Goal: Complete application form: Complete application form

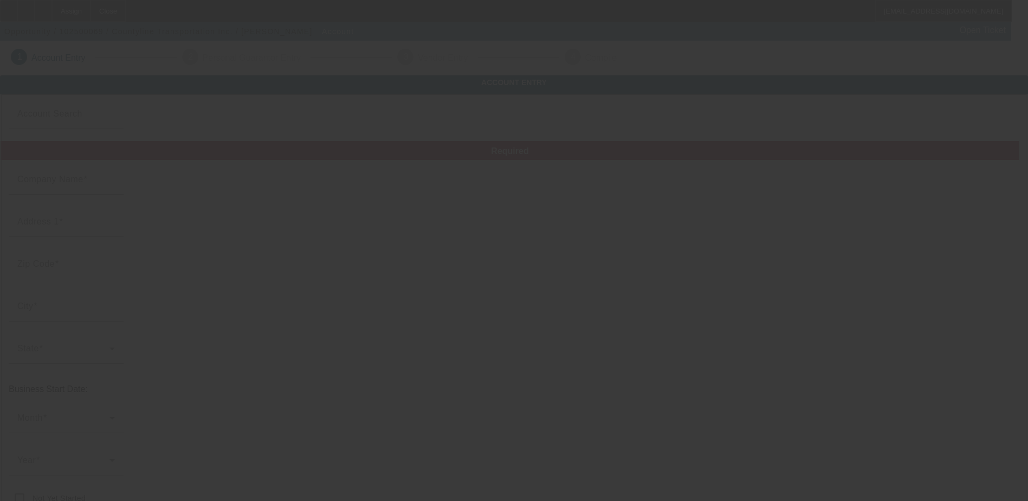
type input "Countyline Transportation Inc."
type input "[STREET_ADDRESS][PERSON_NAME]"
type input "75228"
type input "[GEOGRAPHIC_DATA]"
type input "[PHONE_NUMBER]"
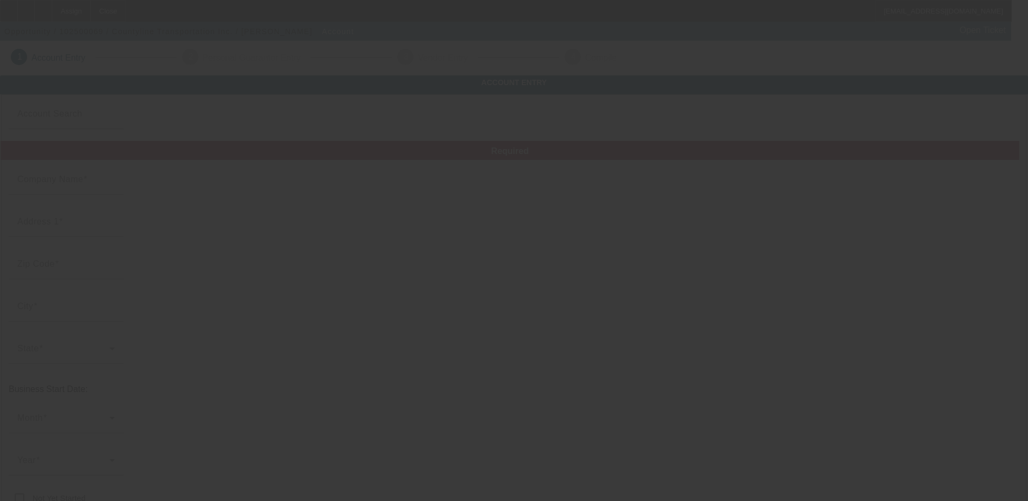
type input "ken.chapin@countylinetransport.com"
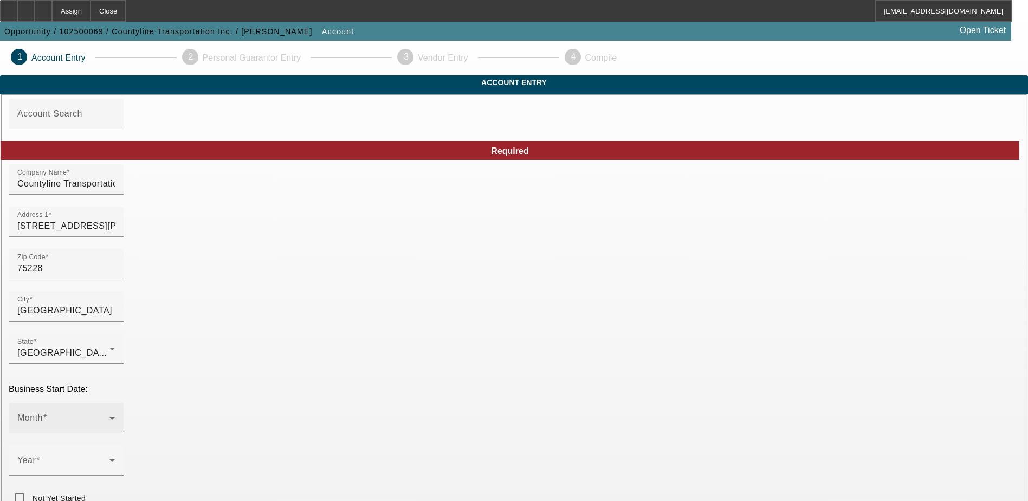
click at [109, 416] on span at bounding box center [63, 422] width 92 height 13
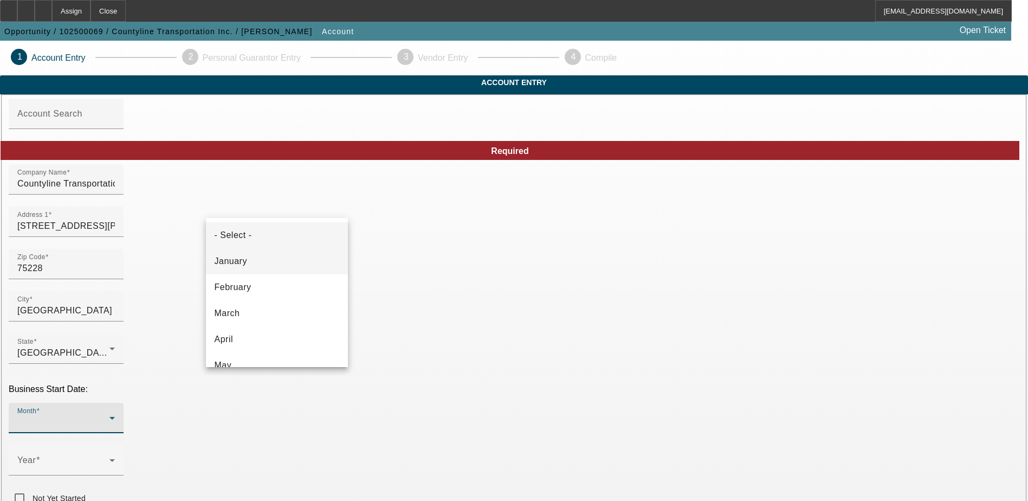
click at [244, 265] on span "January" at bounding box center [231, 261] width 33 height 13
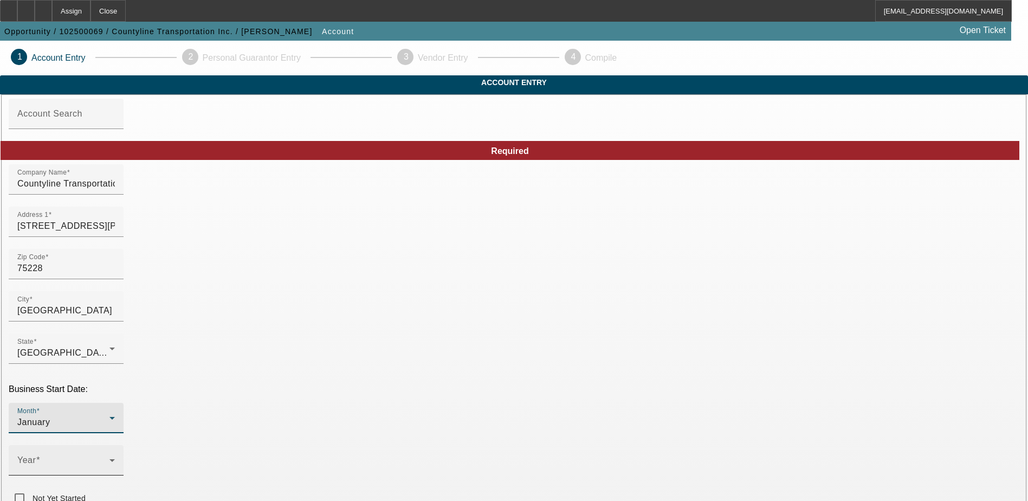
click at [109, 458] on span at bounding box center [63, 464] width 92 height 13
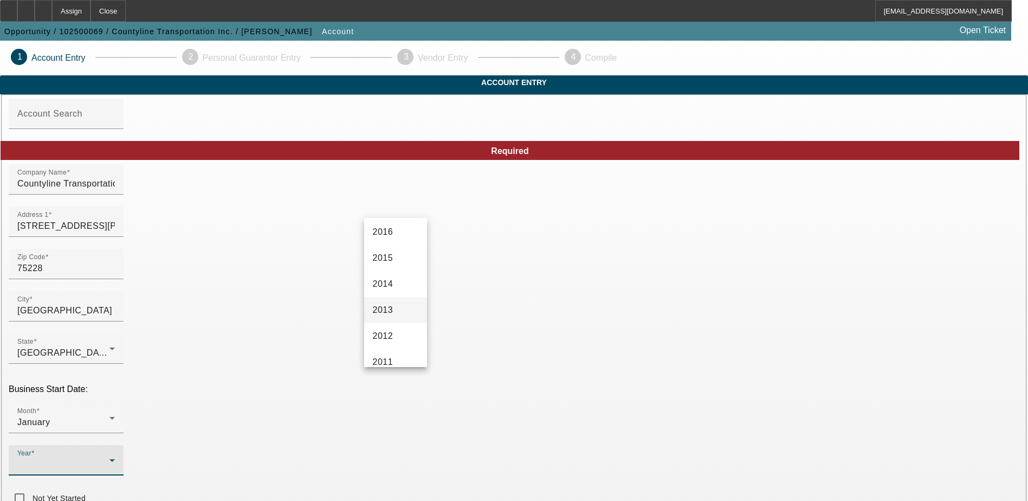
scroll to position [325, 0]
click at [391, 295] on span "2013" at bounding box center [383, 300] width 21 height 13
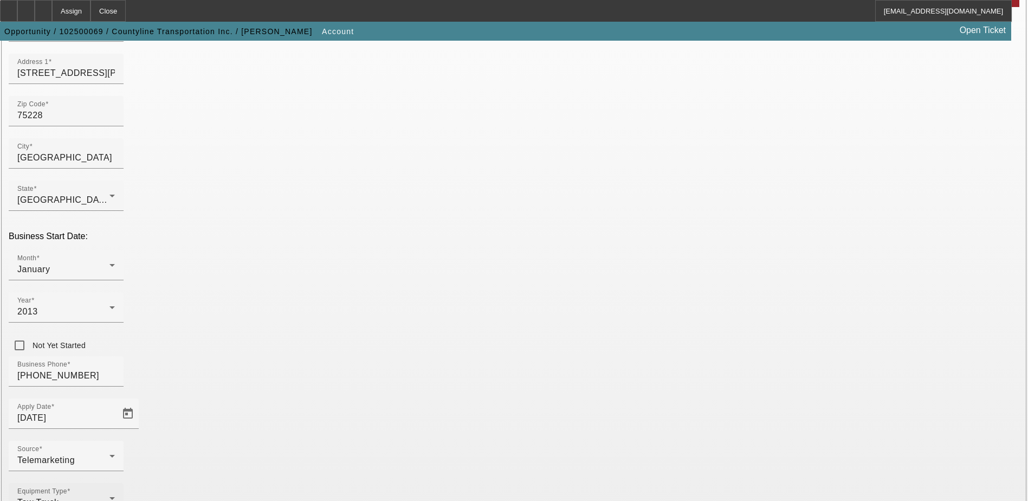
scroll to position [183, 0]
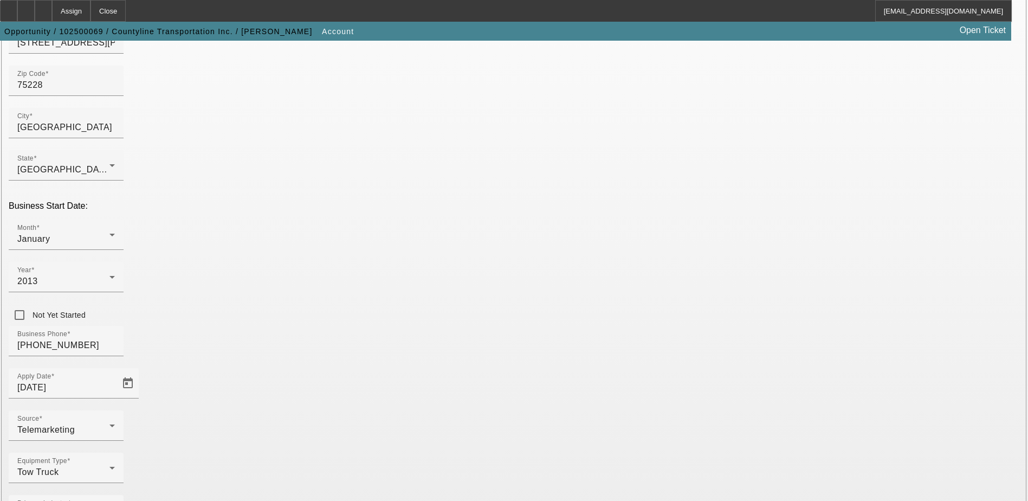
click at [402, 453] on div "Equipment Type Tow Truck" at bounding box center [514, 474] width 1011 height 42
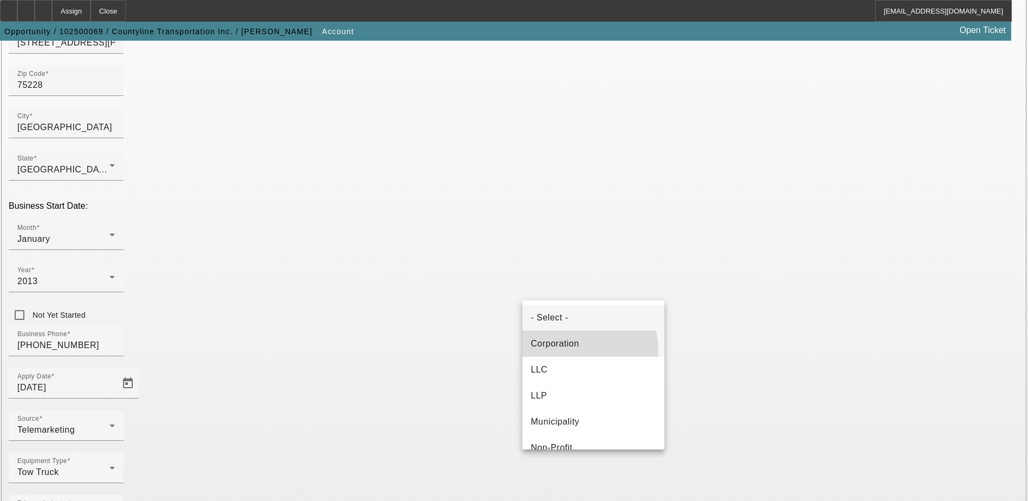
click at [566, 351] on mat-option "Corporation" at bounding box center [593, 344] width 142 height 26
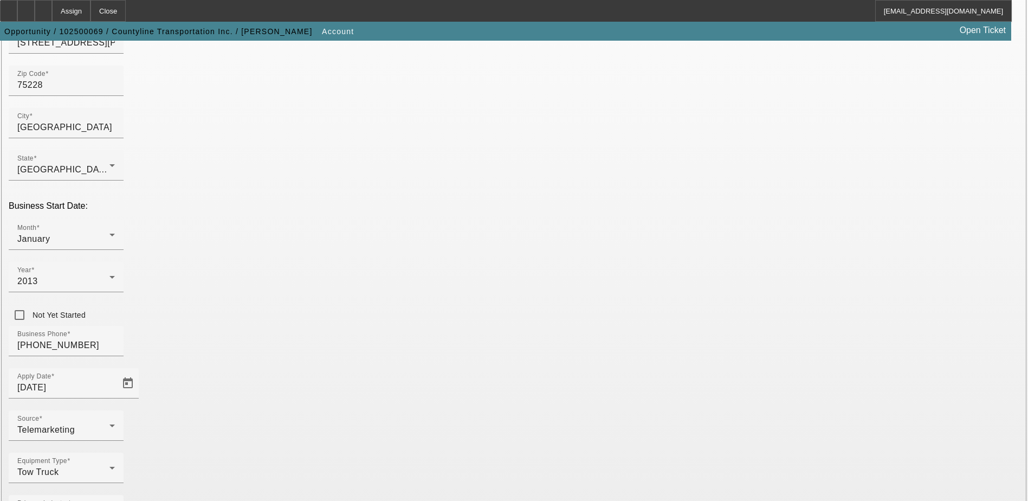
click at [425, 453] on div "Equipment Type Tow Truck" at bounding box center [514, 474] width 1011 height 42
click at [439, 453] on div "Equipment Type Tow Truck" at bounding box center [514, 474] width 1011 height 42
drag, startPoint x: 647, startPoint y: 106, endPoint x: 470, endPoint y: 114, distance: 177.4
type input "kenchapin40@gmail.com"
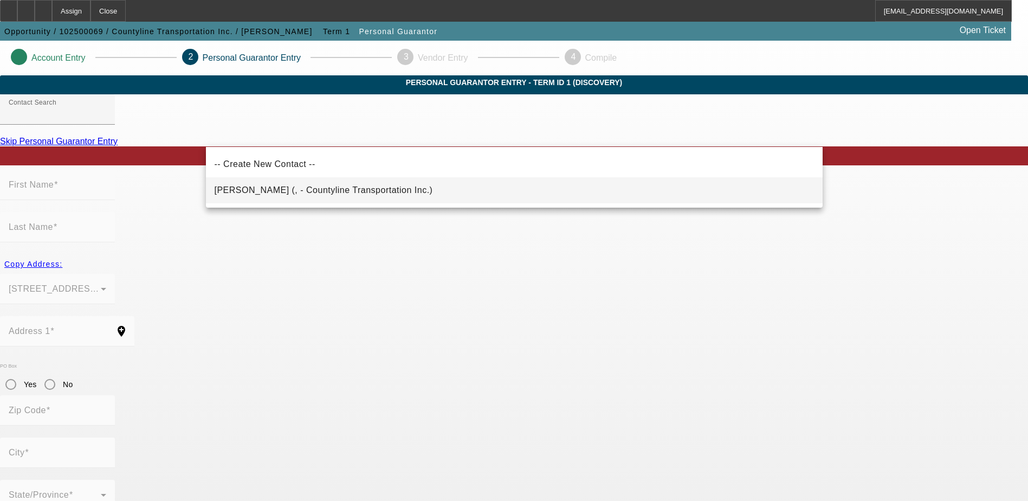
click at [321, 190] on span "Chapin, Ken (, - Countyline Transportation Inc.)" at bounding box center [324, 189] width 218 height 9
type input "Chapin, Ken (, - Countyline Transportation Inc.)"
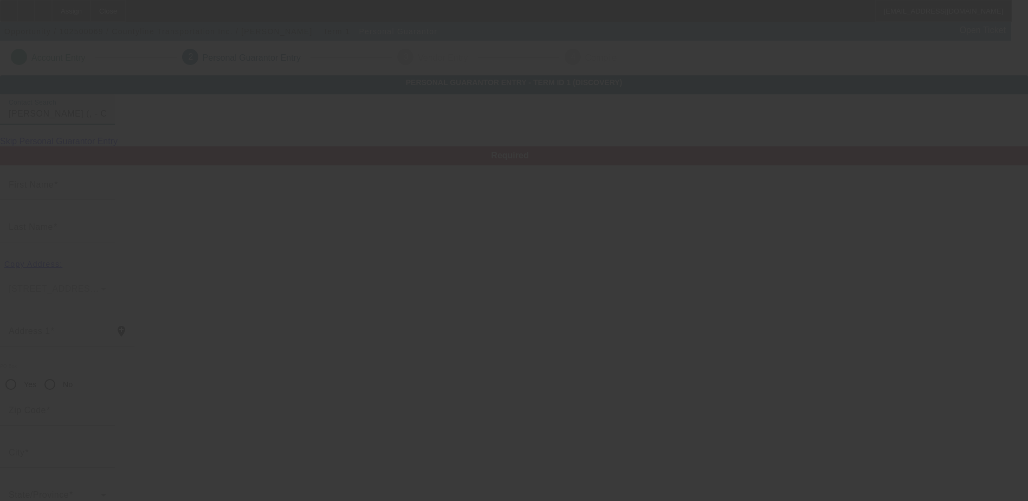
type input "[PERSON_NAME]"
radio input "true"
type input "ken.chapin@countylinetransport.com"
type input "[PHONE_NUMBER]"
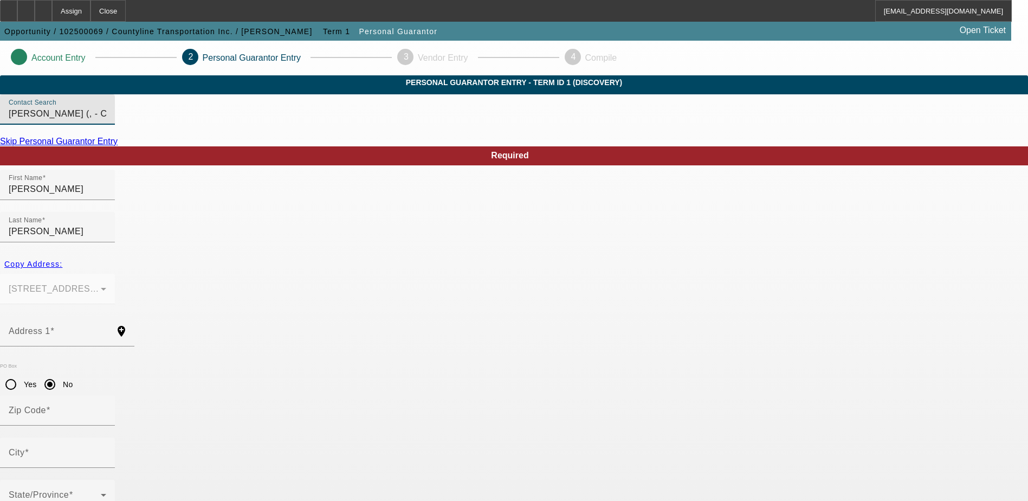
type input "100"
paste input "461-81-9309"
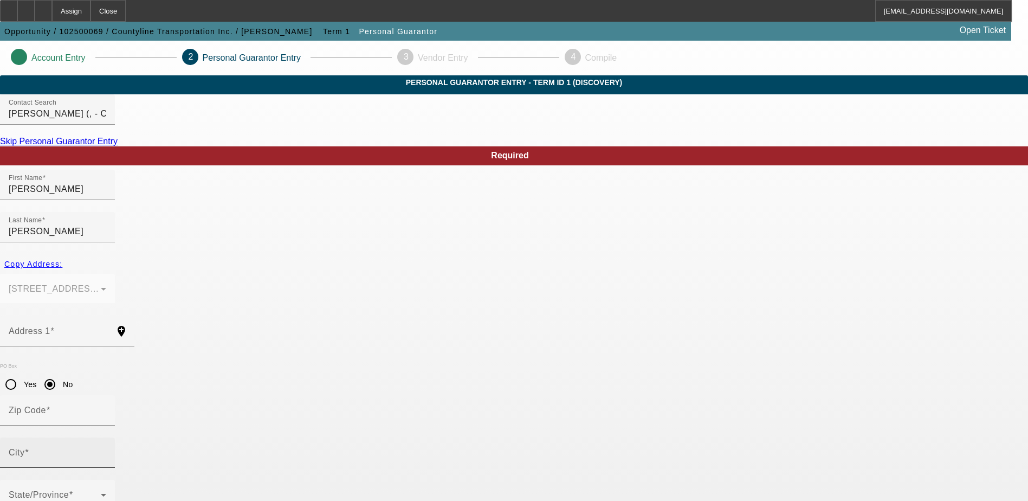
type input "461-81-9309"
click at [106, 450] on input "City" at bounding box center [58, 456] width 98 height 13
click at [62, 260] on span "Copy Address:" at bounding box center [33, 264] width 58 height 9
type input "[STREET_ADDRESS][PERSON_NAME]"
radio input "false"
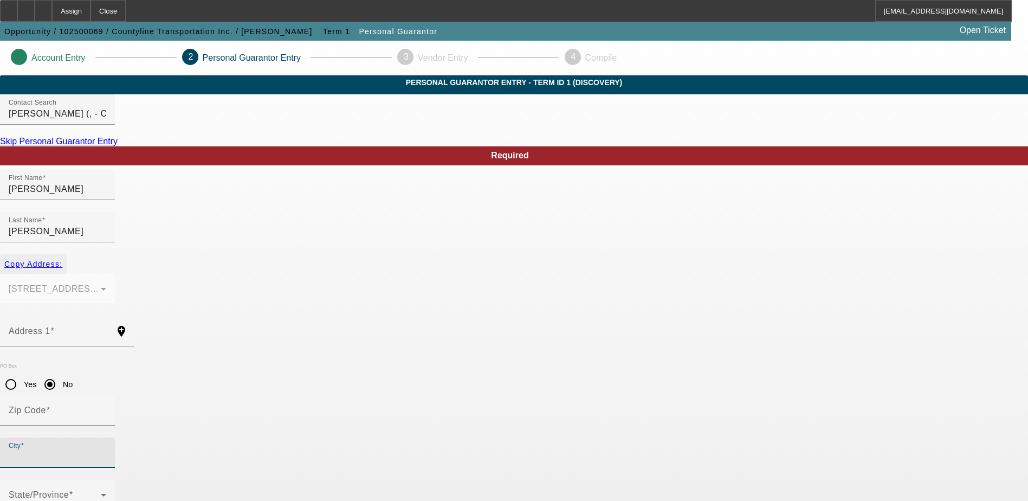
type input "75228"
type input "[GEOGRAPHIC_DATA]"
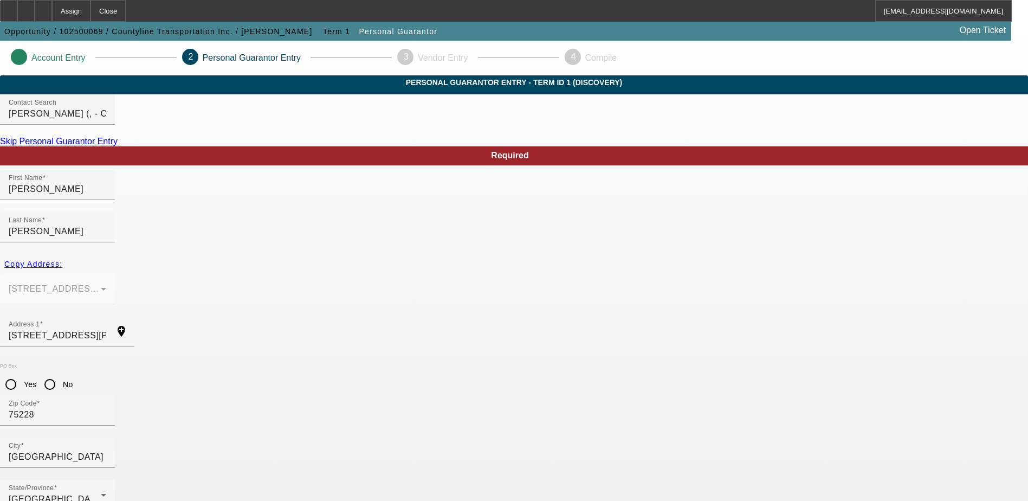
drag, startPoint x: 277, startPoint y: 423, endPoint x: 262, endPoint y: 425, distance: 15.9
drag, startPoint x: 262, startPoint y: 425, endPoint x: 248, endPoint y: 426, distance: 13.6
drag, startPoint x: 248, startPoint y: 426, endPoint x: 241, endPoint y: 426, distance: 7.0
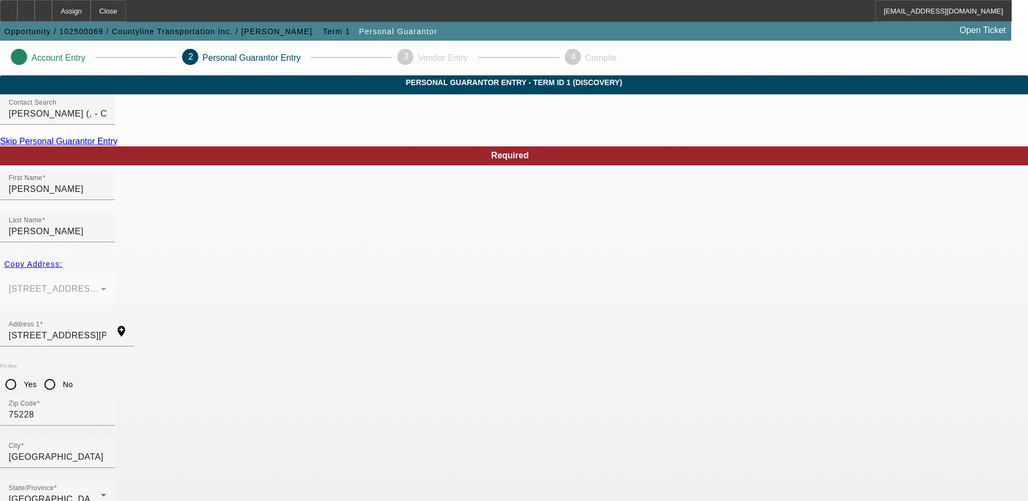
paste input "[PHONE_NUMBER]"
type input "[PHONE_NUMBER]"
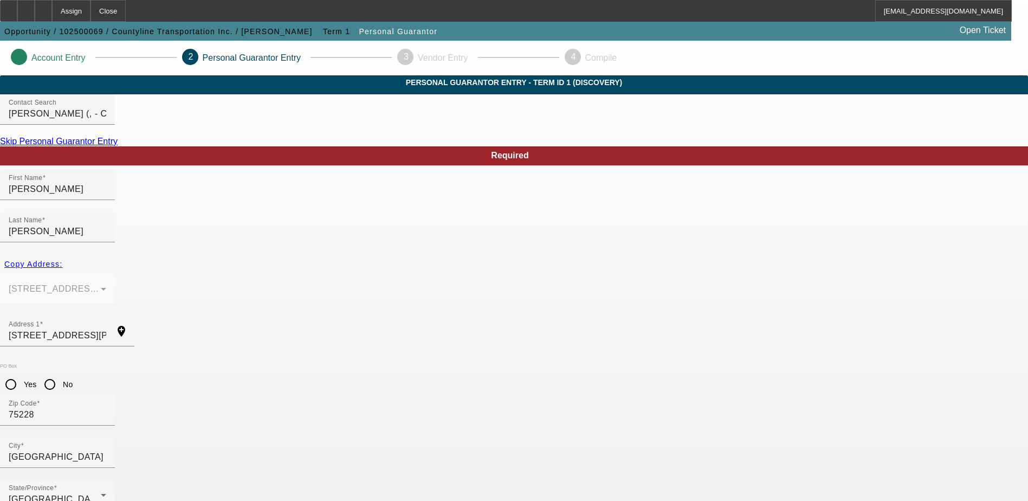
scroll to position [29, 0]
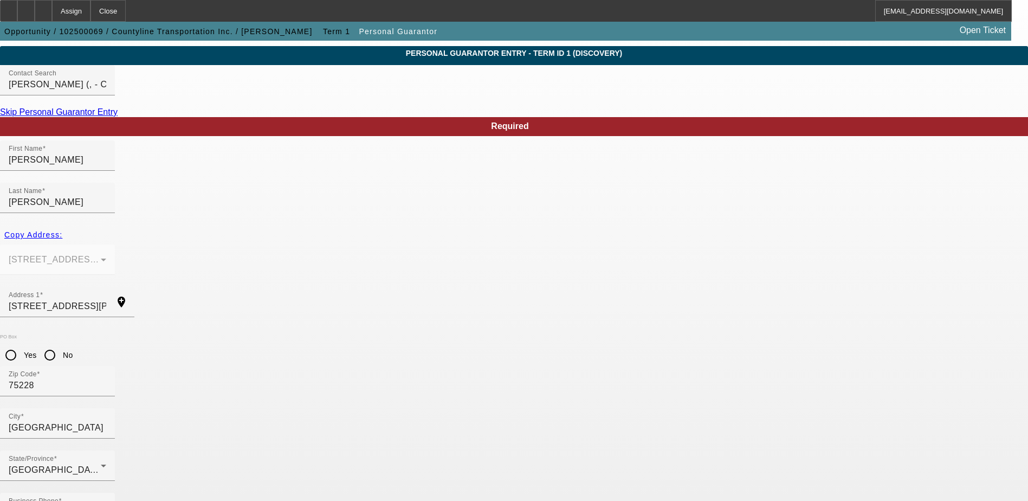
drag, startPoint x: 489, startPoint y: 445, endPoint x: 405, endPoint y: 453, distance: 84.4
type input "[PERSON_NAME][EMAIL_ADDRESS][DOMAIN_NAME]"
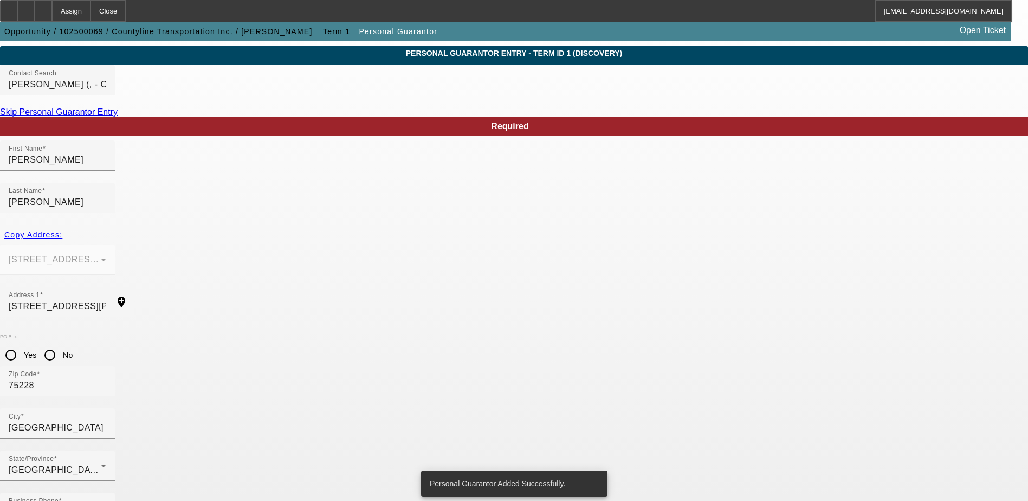
scroll to position [0, 0]
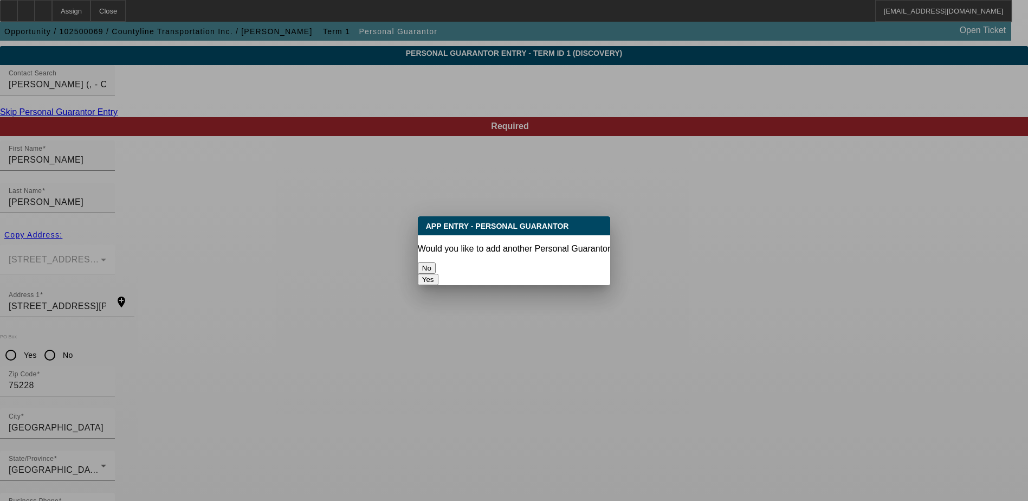
click at [436, 262] on button "No" at bounding box center [427, 267] width 18 height 11
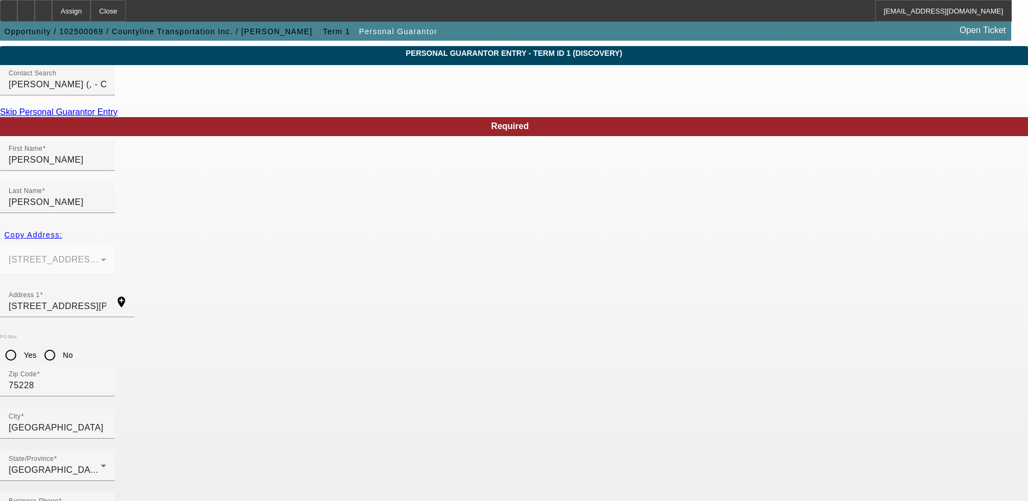
scroll to position [29, 0]
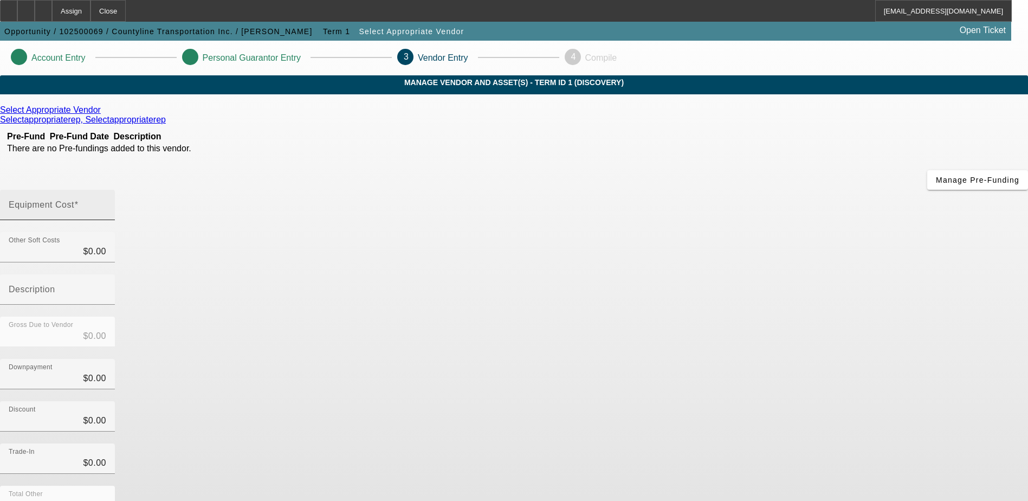
click at [74, 200] on mat-label "Equipment Cost" at bounding box center [42, 204] width 66 height 9
click at [106, 203] on input "Equipment Cost" at bounding box center [58, 209] width 98 height 13
type input "$0.00"
click at [734, 359] on div "Downpayment $0.00" at bounding box center [514, 380] width 1028 height 42
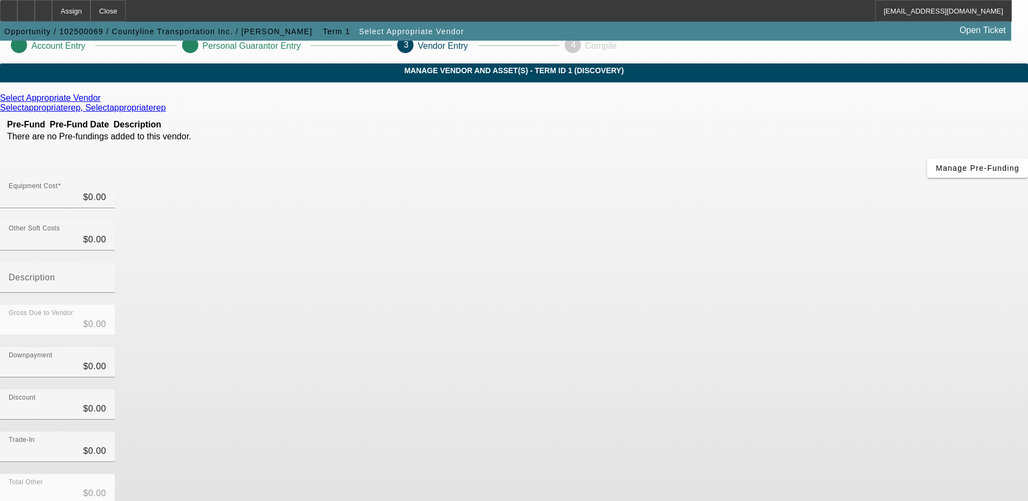
scroll to position [48, 0]
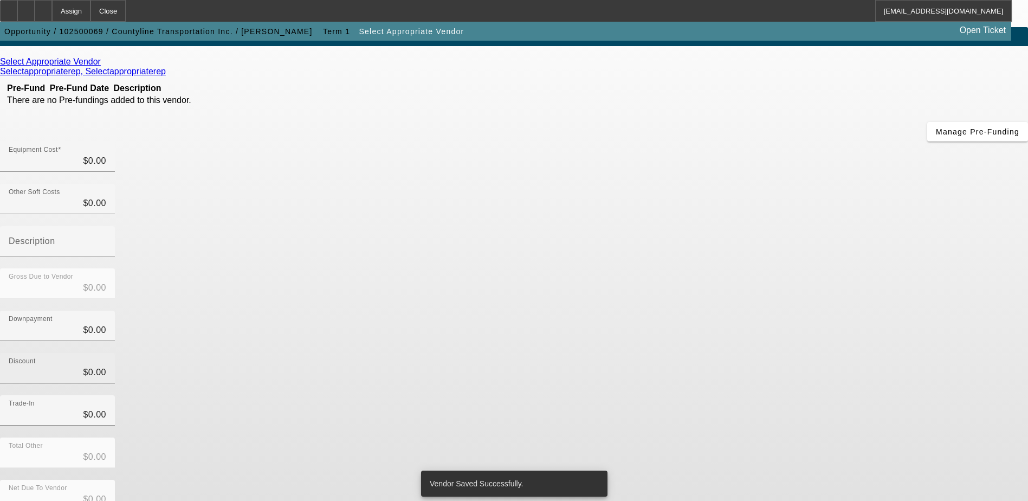
scroll to position [0, 0]
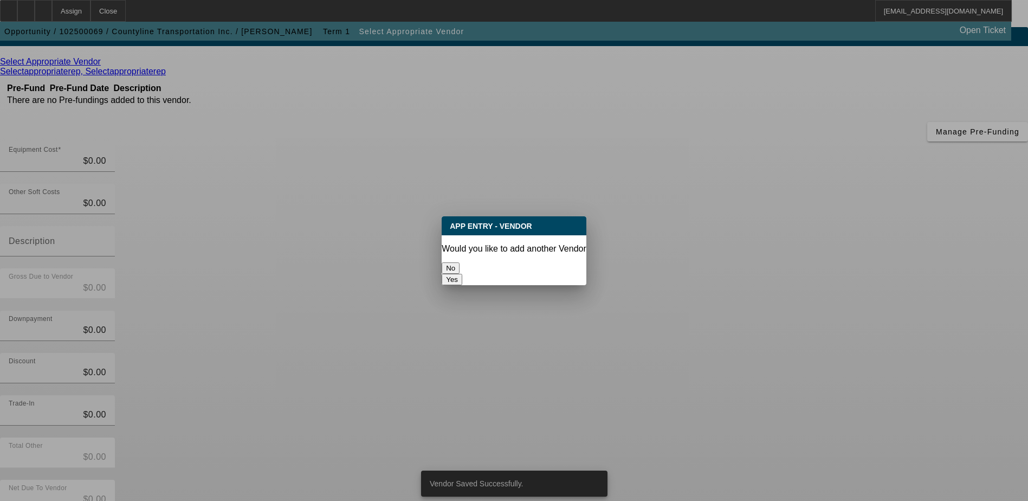
click at [460, 262] on button "No" at bounding box center [451, 267] width 18 height 11
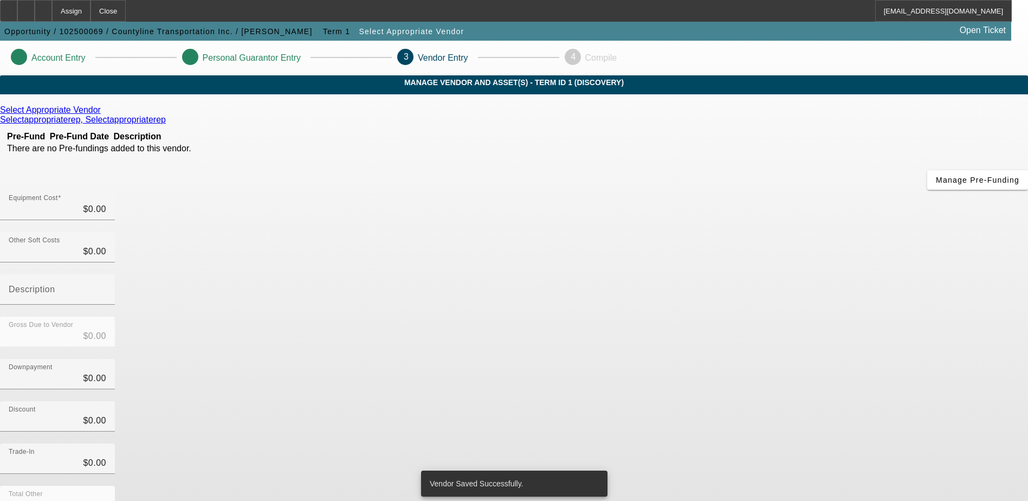
scroll to position [48, 0]
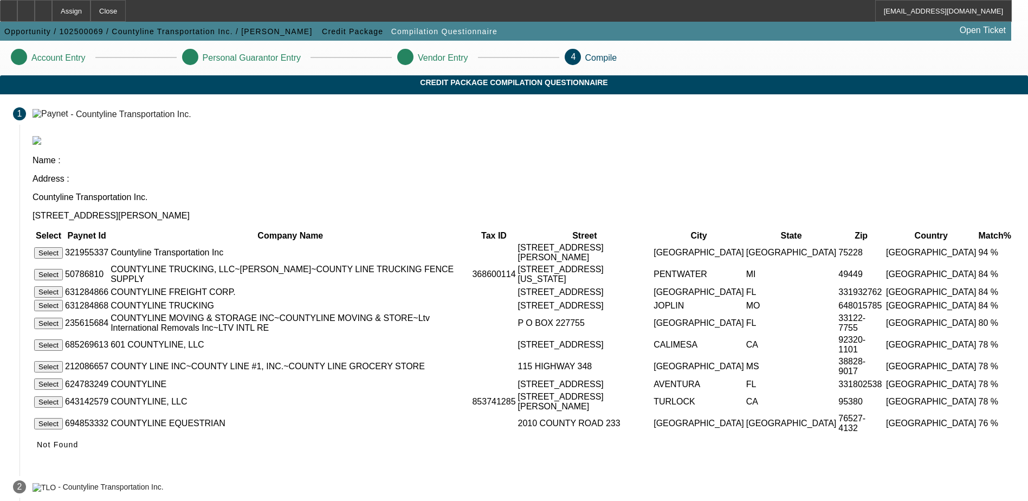
click at [63, 247] on button "Select" at bounding box center [48, 252] width 29 height 11
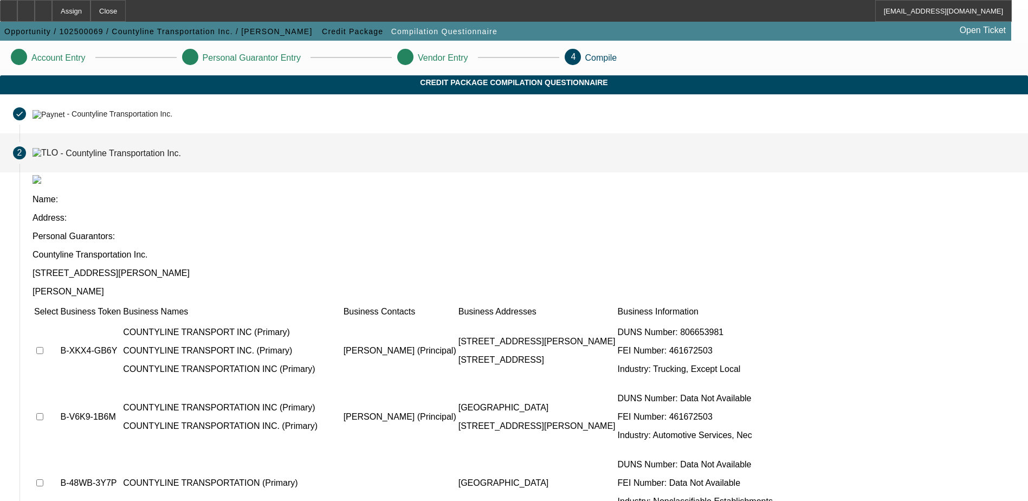
click at [43, 347] on input "checkbox" at bounding box center [39, 350] width 7 height 7
checkbox input "true"
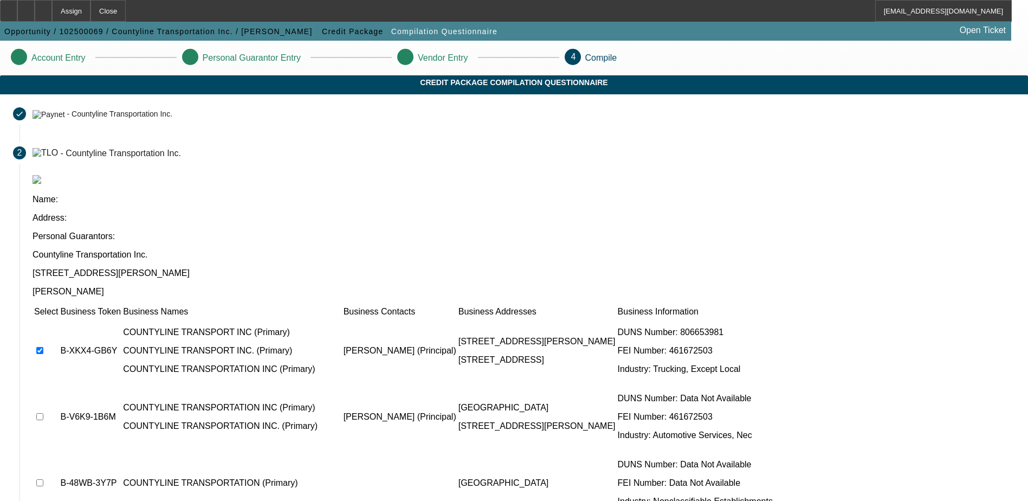
click at [43, 413] on input "checkbox" at bounding box center [39, 416] width 7 height 7
checkbox input "true"
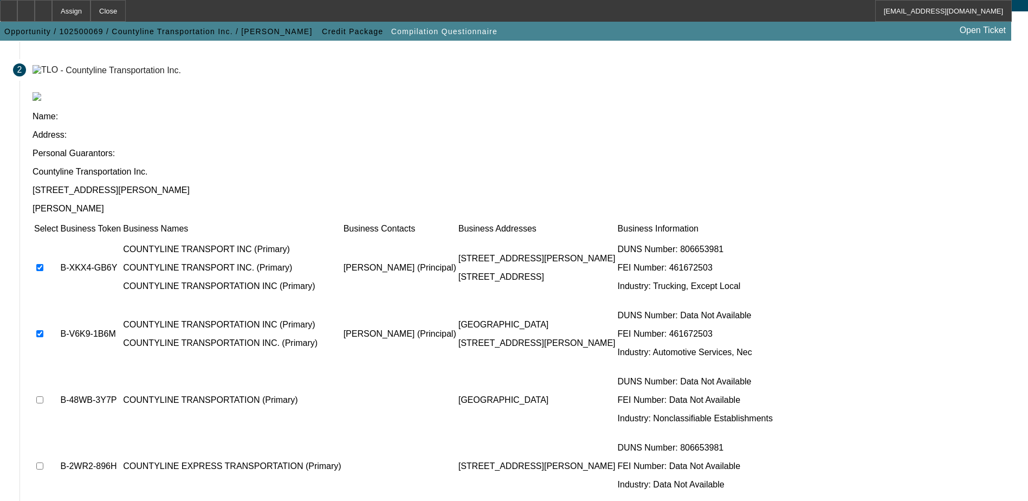
scroll to position [99, 0]
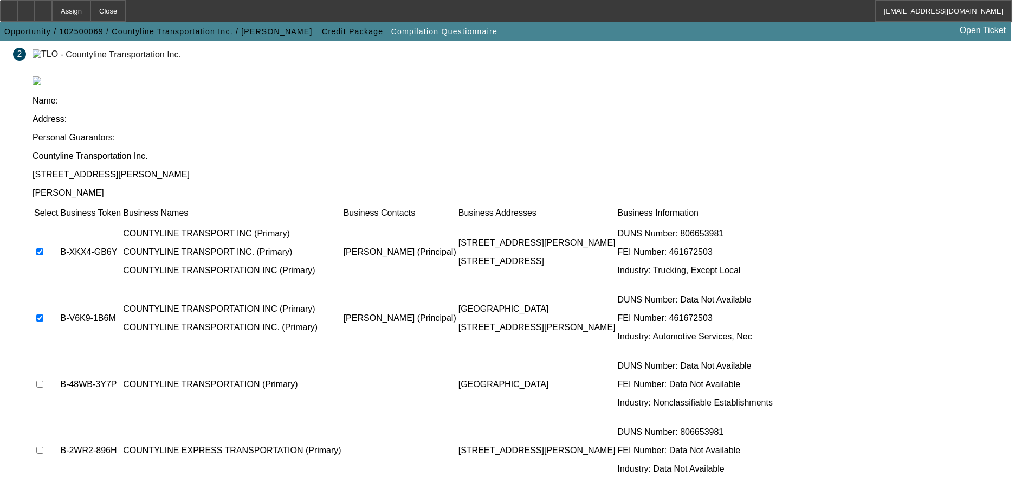
click at [43, 447] on input "checkbox" at bounding box center [39, 450] width 7 height 7
checkbox input "true"
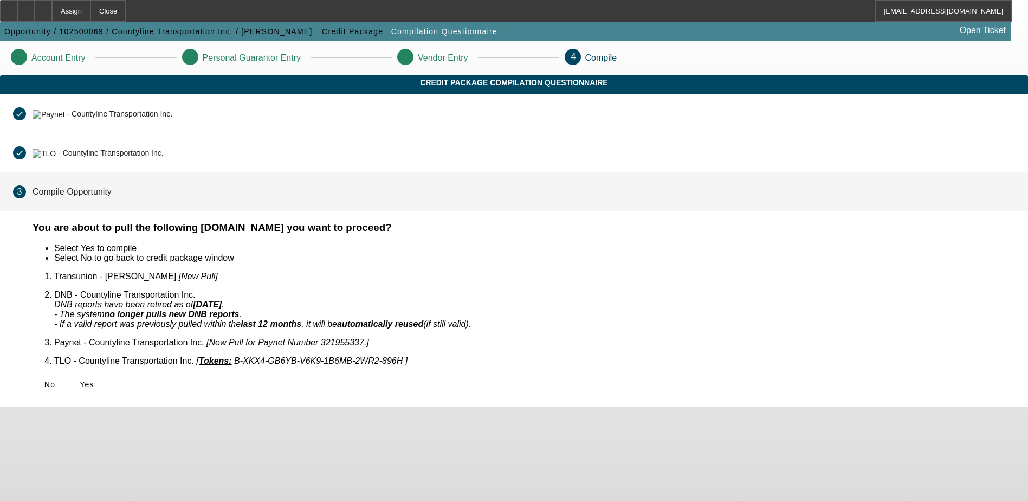
scroll to position [0, 0]
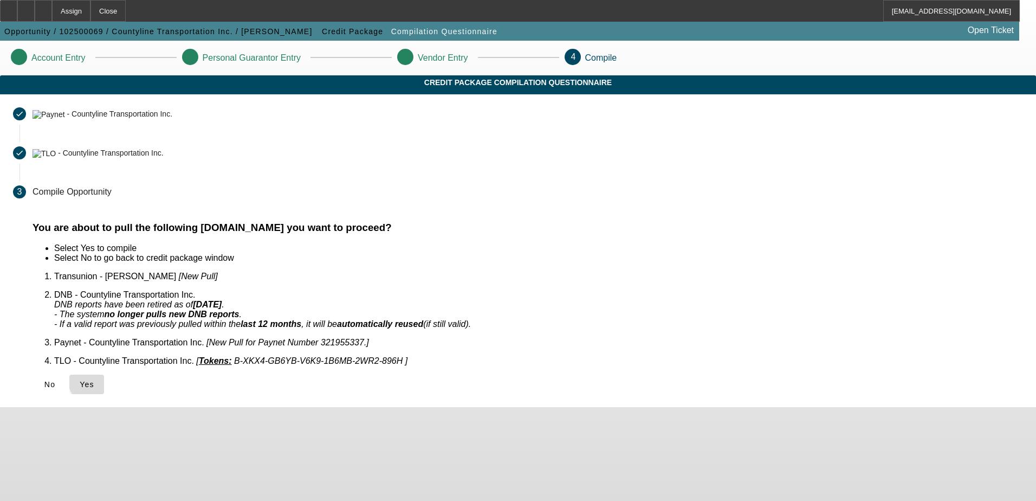
click at [94, 380] on span "Yes" at bounding box center [87, 384] width 15 height 9
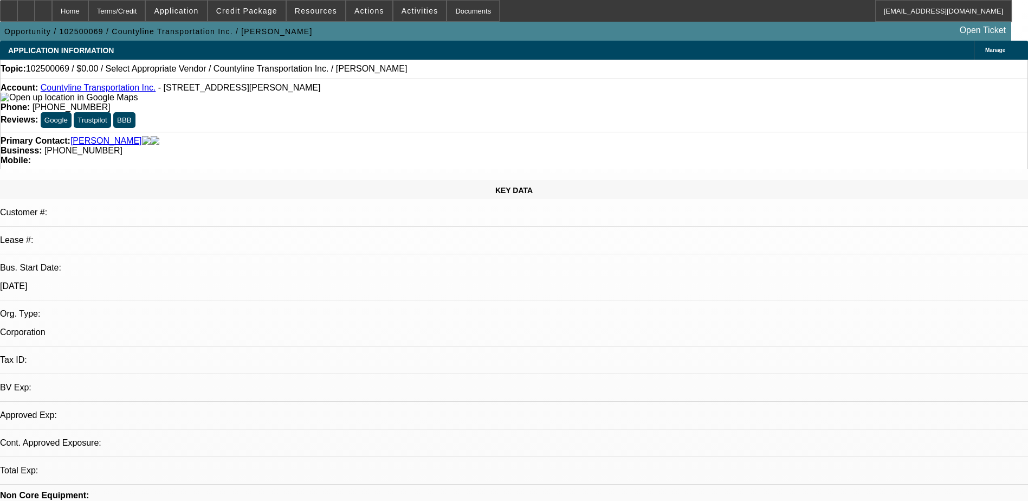
select select "0"
select select "2"
select select "0.1"
select select "4"
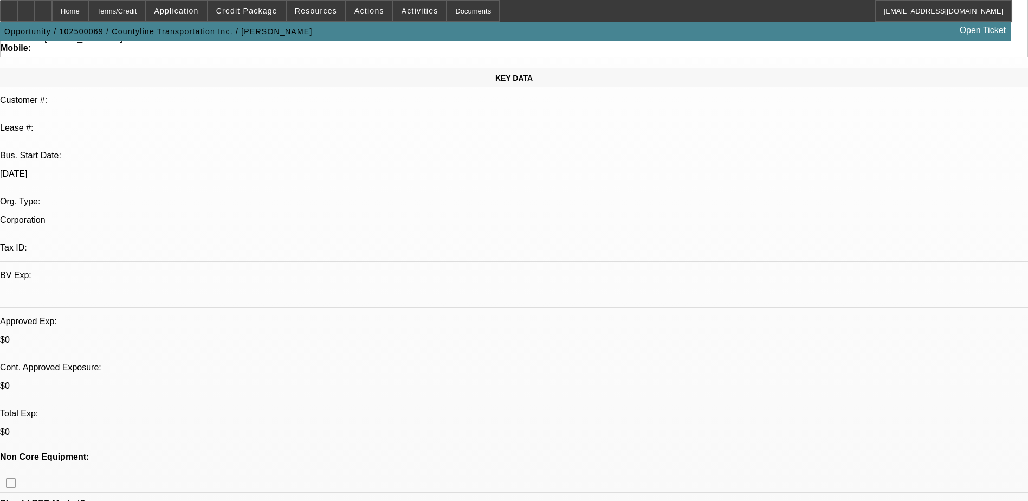
scroll to position [163, 0]
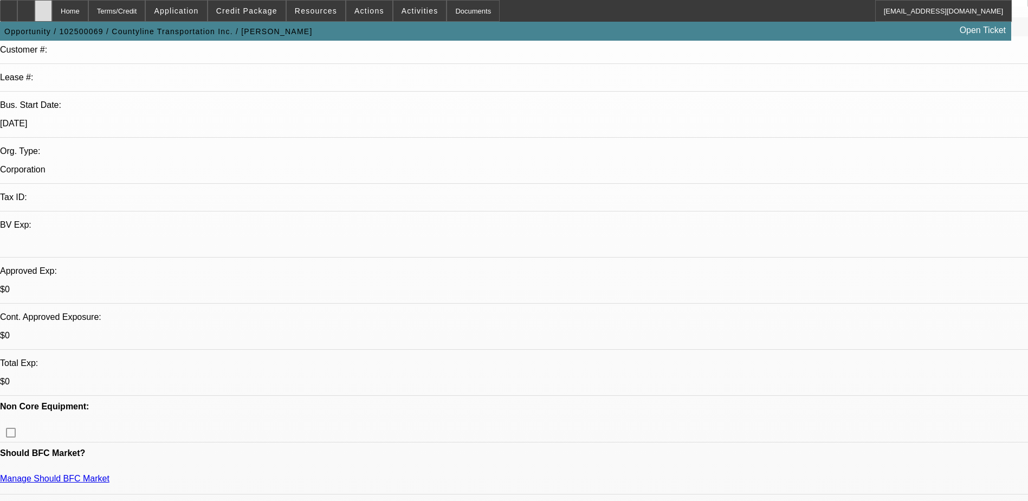
click at [52, 8] on div at bounding box center [43, 11] width 17 height 22
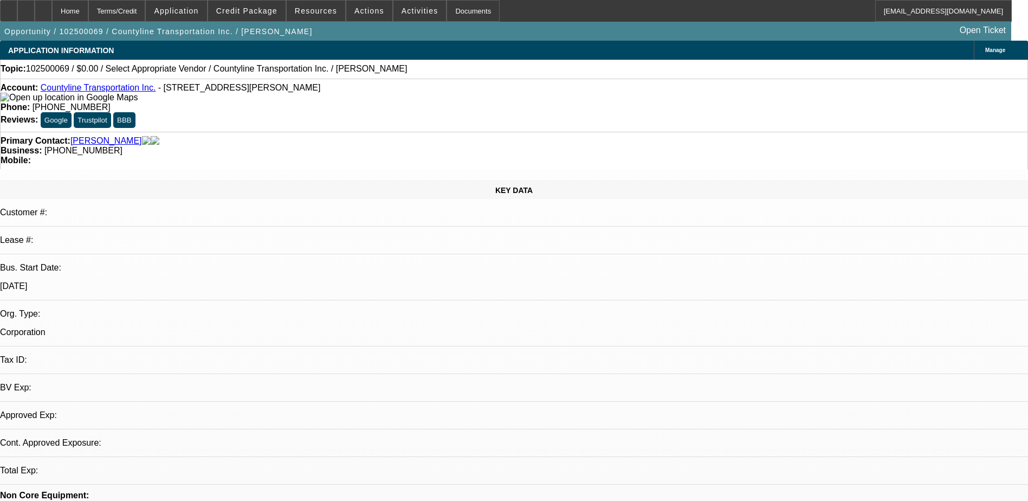
select select "0"
select select "2"
select select "0.1"
select select "1"
select select "2"
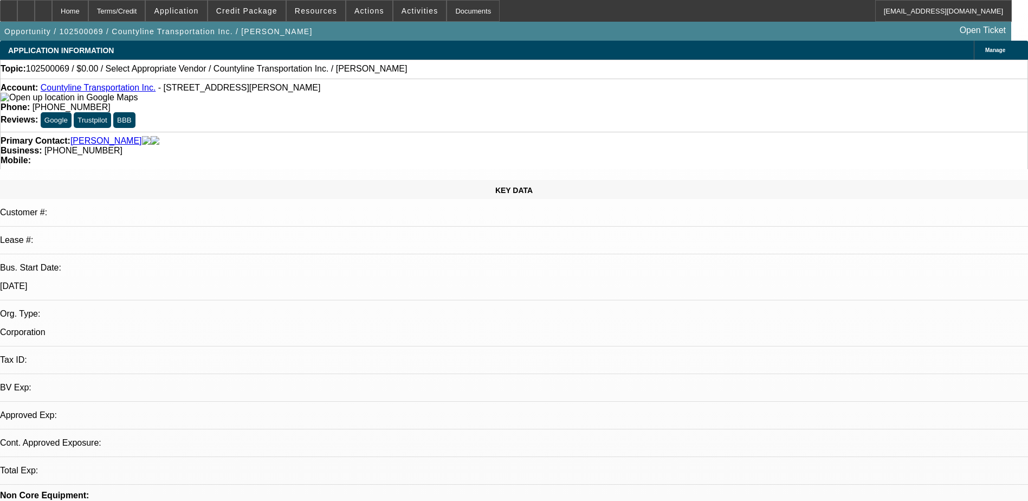
select select "4"
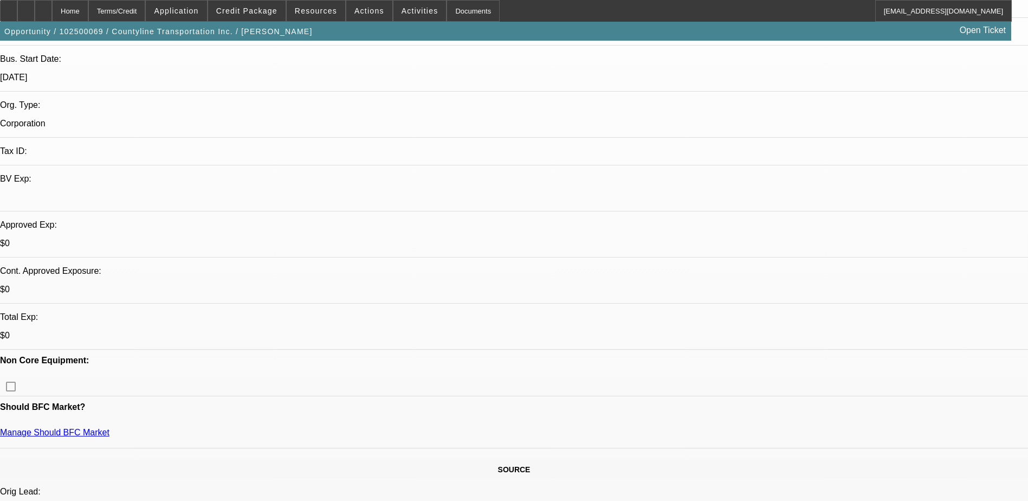
scroll to position [217, 0]
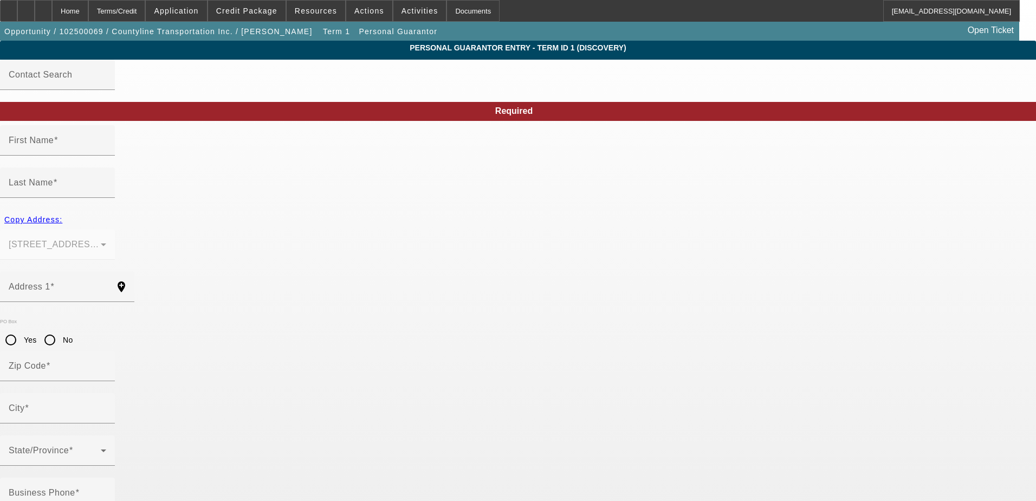
type input "[PERSON_NAME]"
type input "[STREET_ADDRESS][PERSON_NAME]"
radio input "true"
type input "75228"
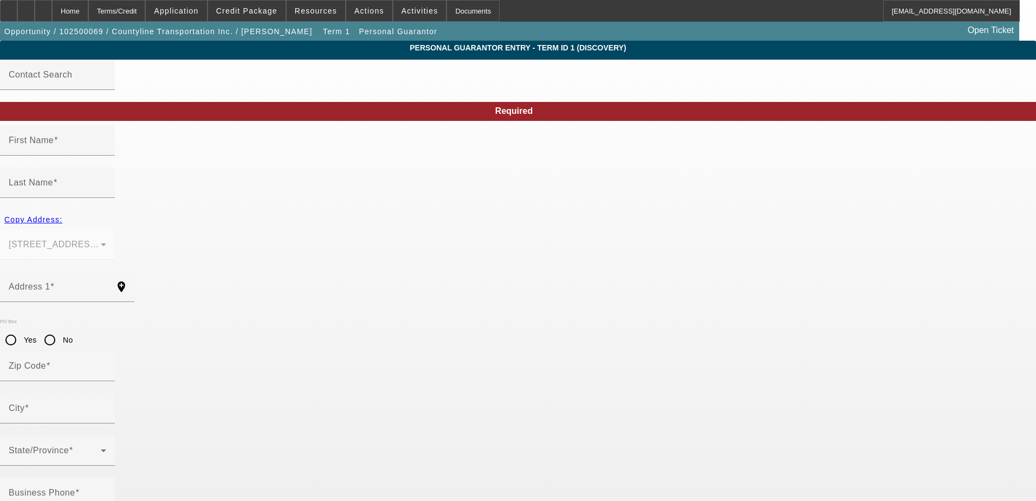
type input "[GEOGRAPHIC_DATA]"
type input "[PHONE_NUMBER]"
type input "100"
type input "461-81-9309"
type input "[PERSON_NAME][EMAIL_ADDRESS][DOMAIN_NAME]"
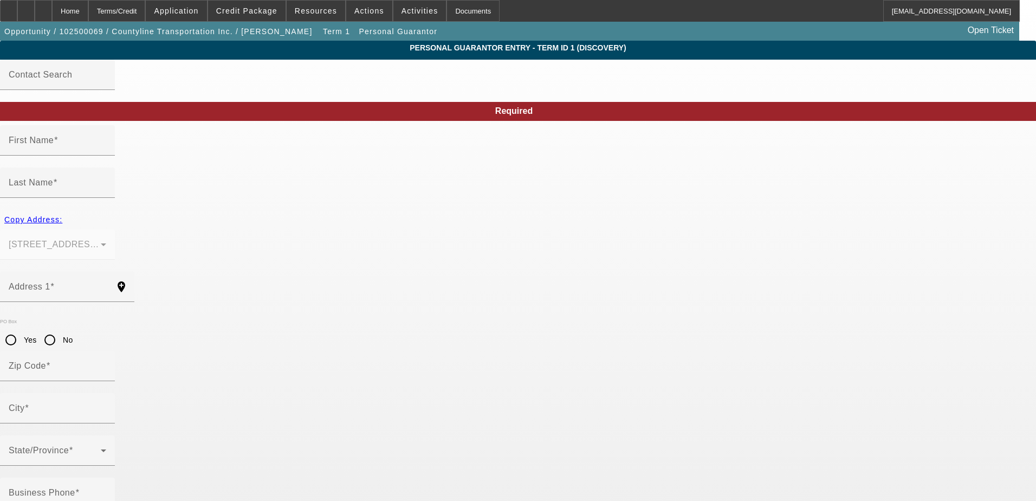
type input "[PHONE_NUMBER]"
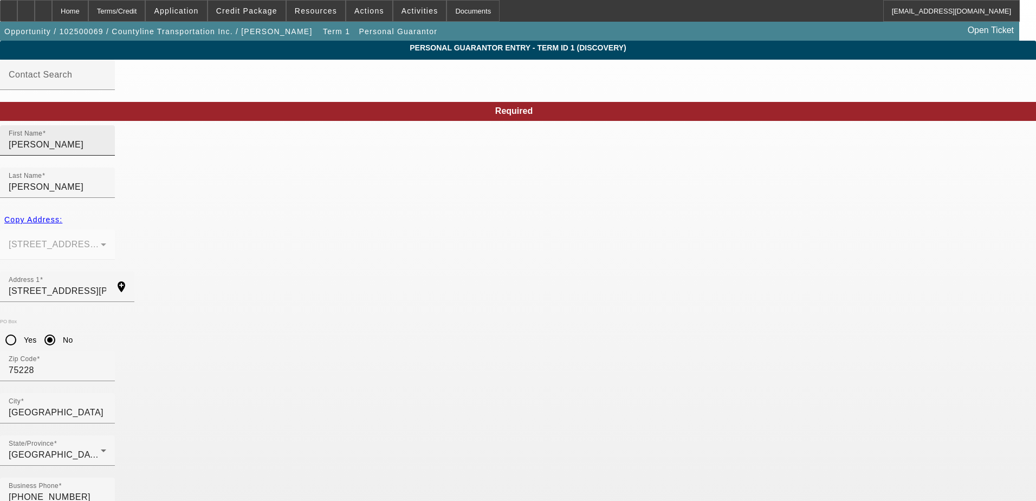
click at [106, 151] on input "[PERSON_NAME]" at bounding box center [58, 144] width 98 height 13
paste input "461819309"
type input "4"
type input "[PERSON_NAME]"
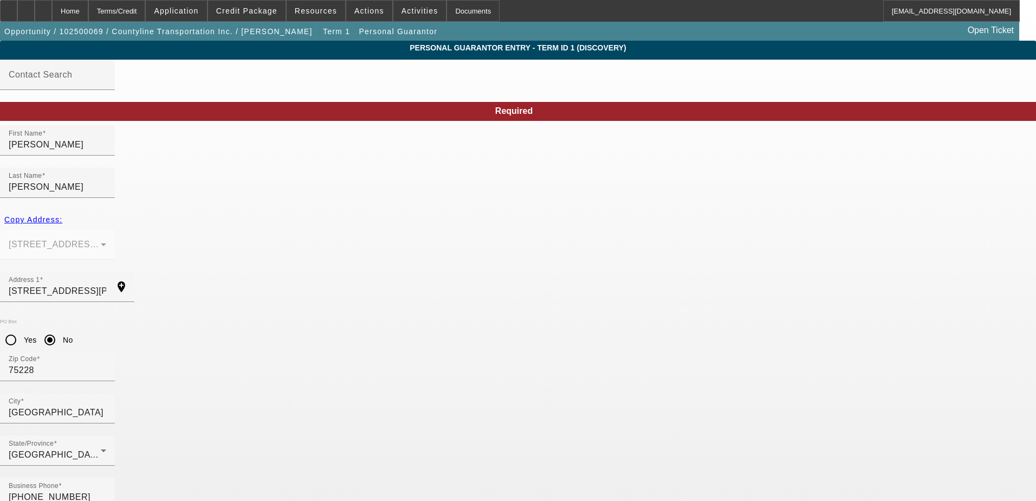
click at [226, 117] on div "Required" at bounding box center [514, 111] width 1044 height 19
click at [88, 16] on div "Home" at bounding box center [70, 11] width 36 height 22
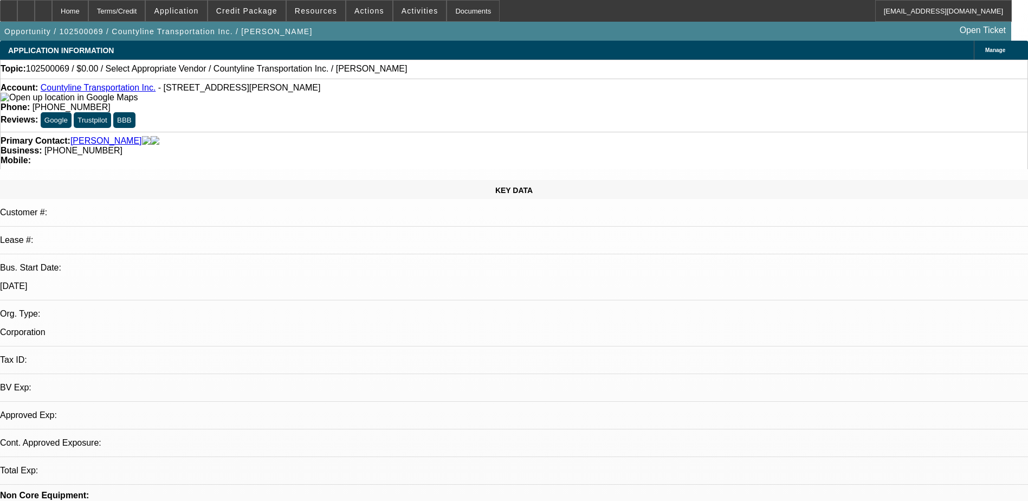
select select "0"
select select "2"
select select "0.1"
select select "4"
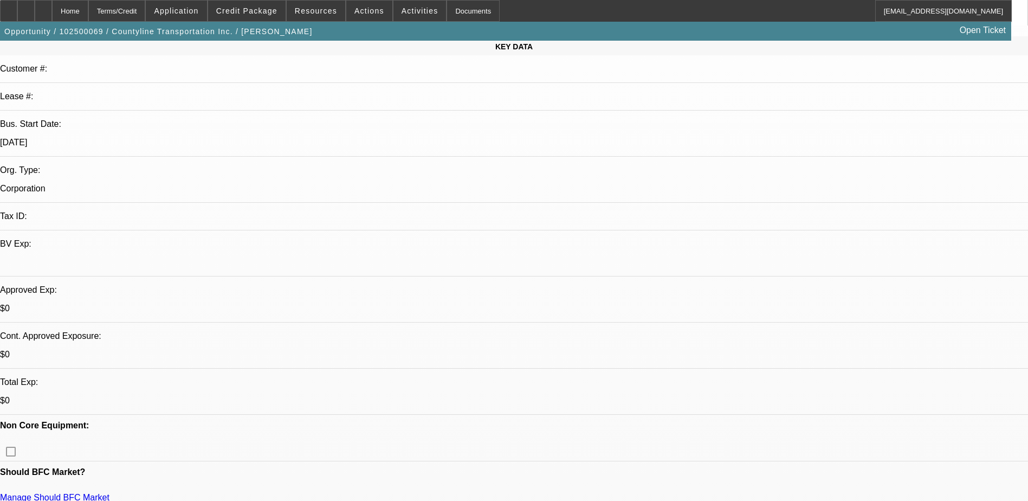
scroll to position [163, 0]
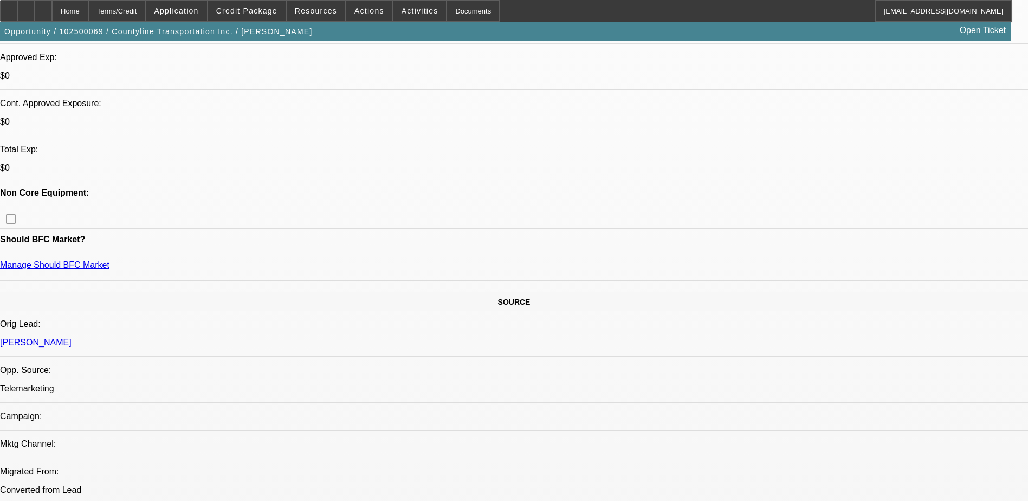
scroll to position [379, 0]
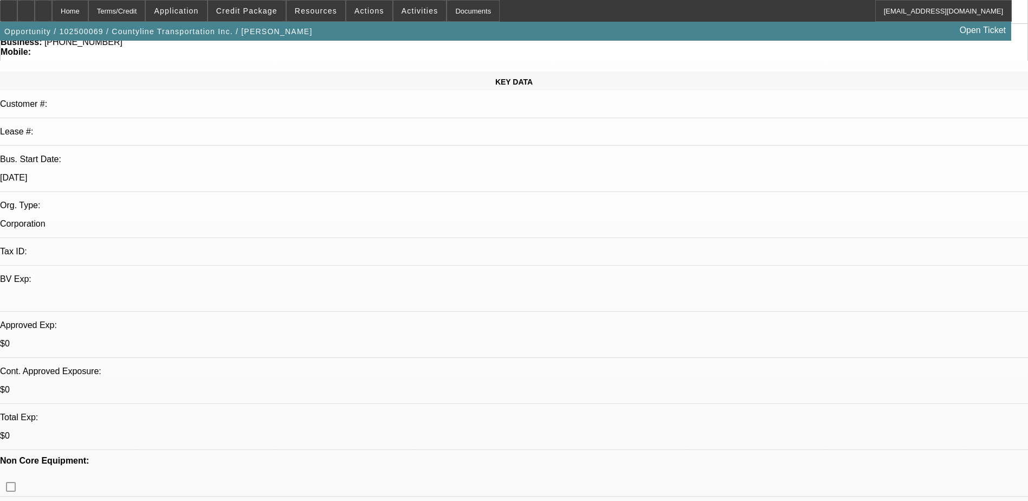
scroll to position [0, 0]
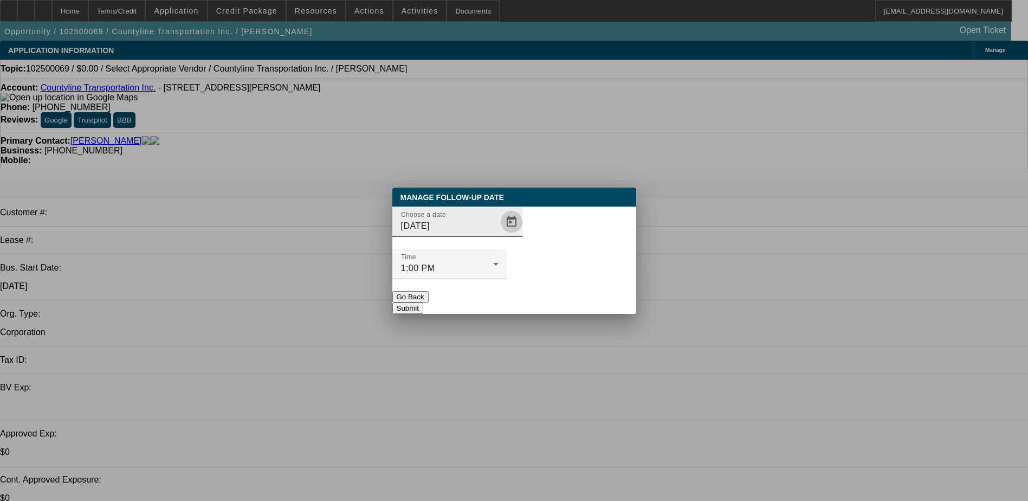
click at [499, 235] on span "Open calendar" at bounding box center [512, 222] width 26 height 26
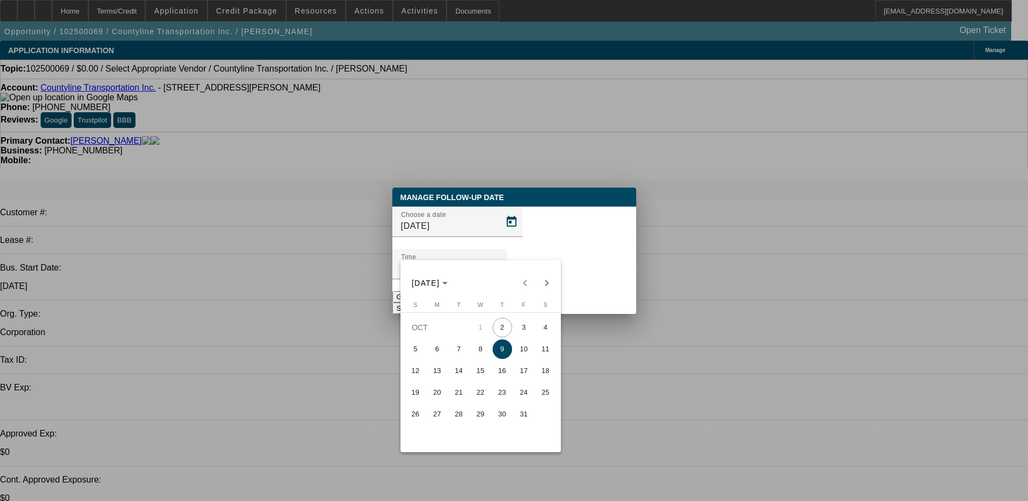
click at [524, 348] on span "10" at bounding box center [524, 349] width 20 height 20
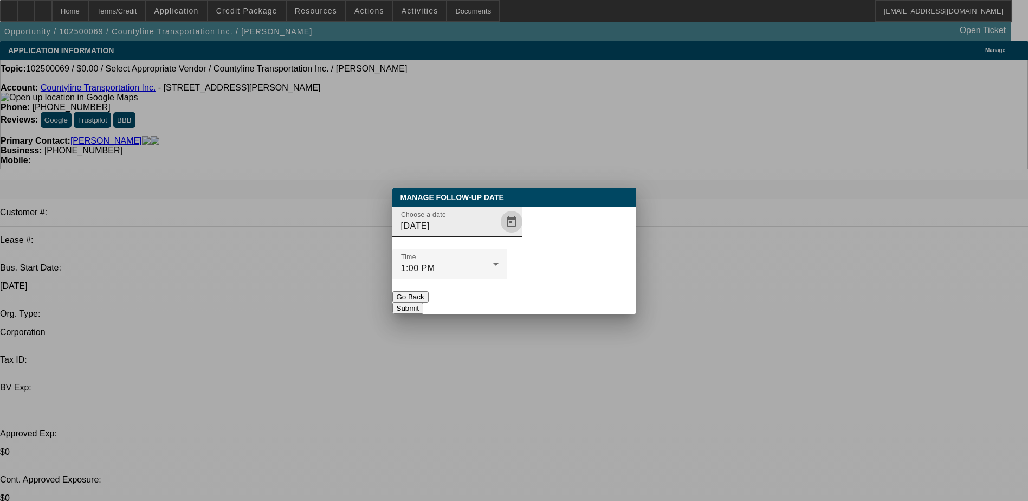
click at [499, 235] on span "Open calendar" at bounding box center [512, 222] width 26 height 26
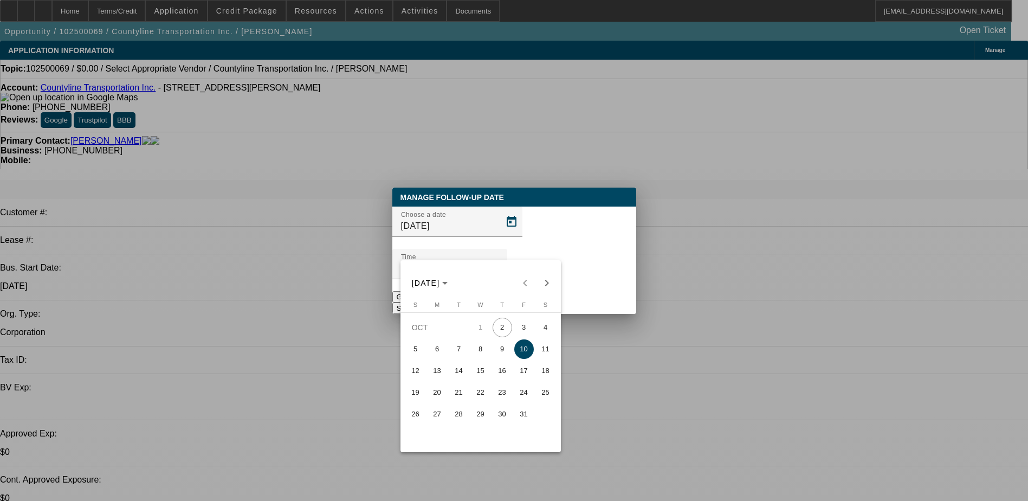
click at [528, 328] on span "3" at bounding box center [524, 328] width 20 height 20
type input "[DATE]"
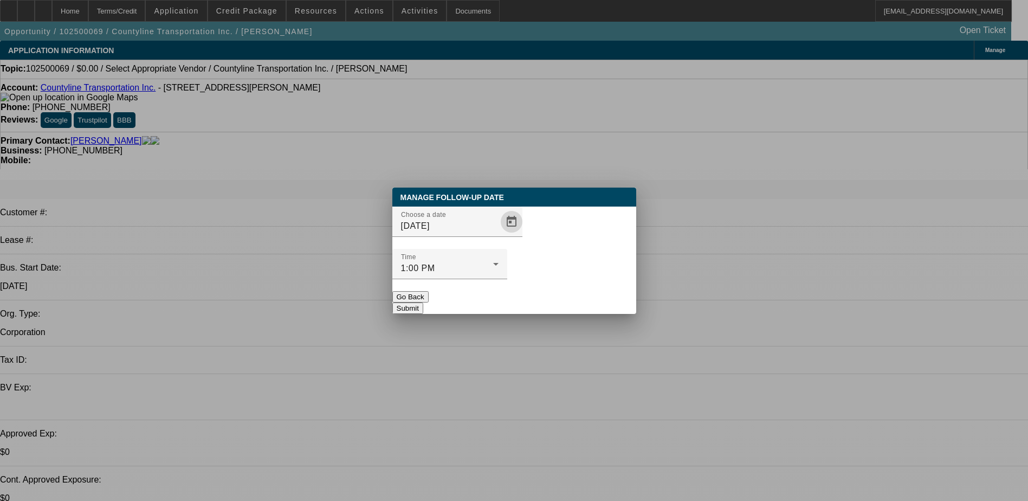
click at [423, 302] on button "Submit" at bounding box center [407, 307] width 31 height 11
